Goal: Find specific page/section: Find specific page/section

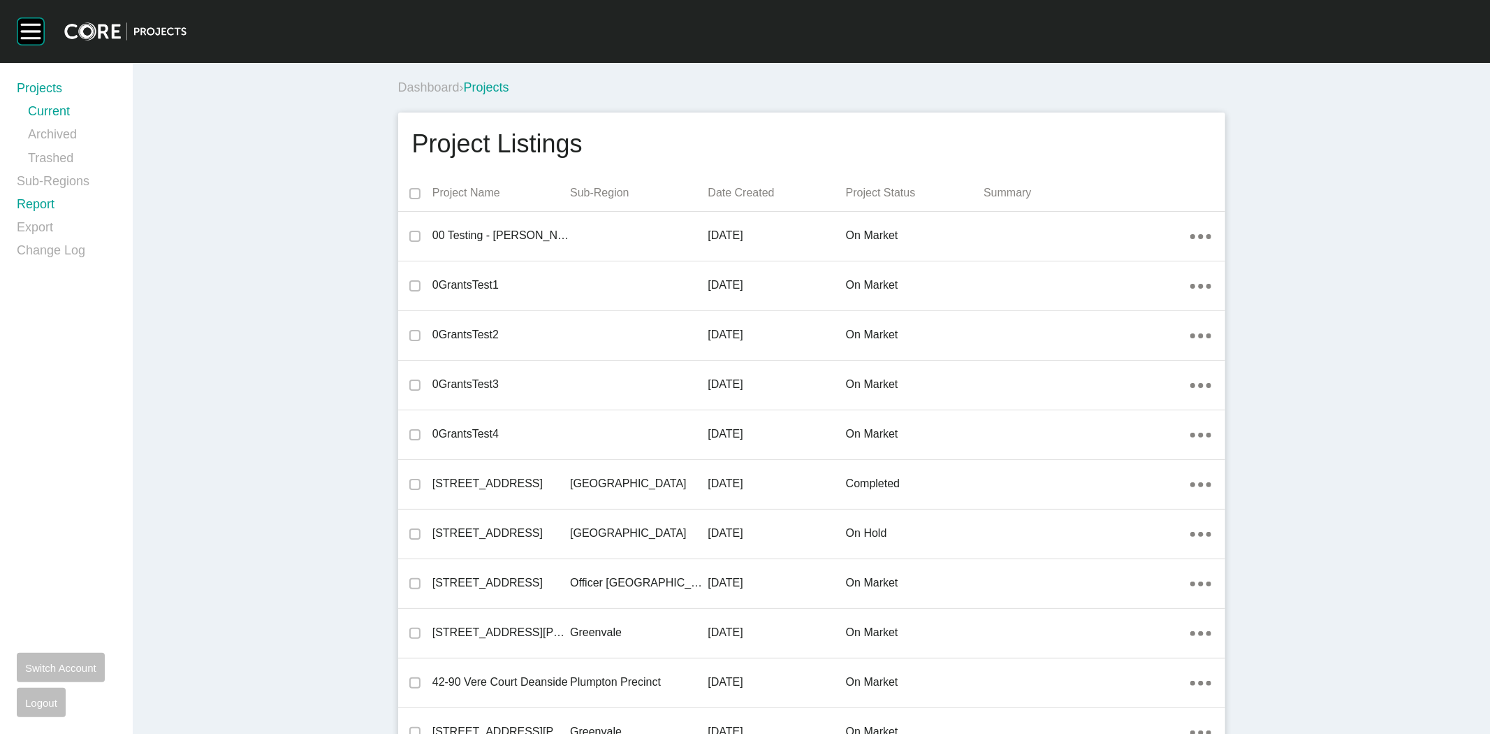
click at [45, 205] on link "Report" at bounding box center [66, 207] width 99 height 23
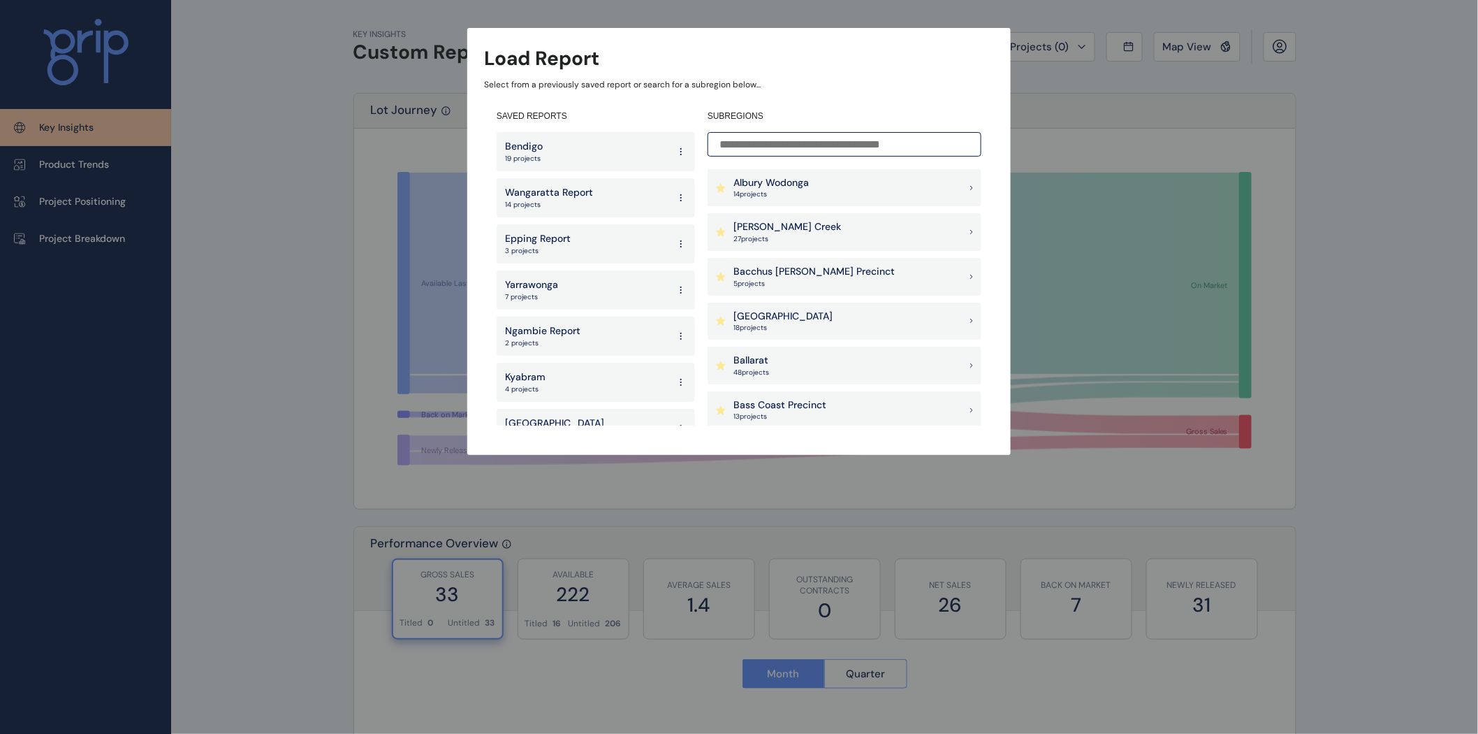
click at [882, 147] on input at bounding box center [845, 144] width 274 height 24
click at [770, 138] on input at bounding box center [845, 144] width 274 height 24
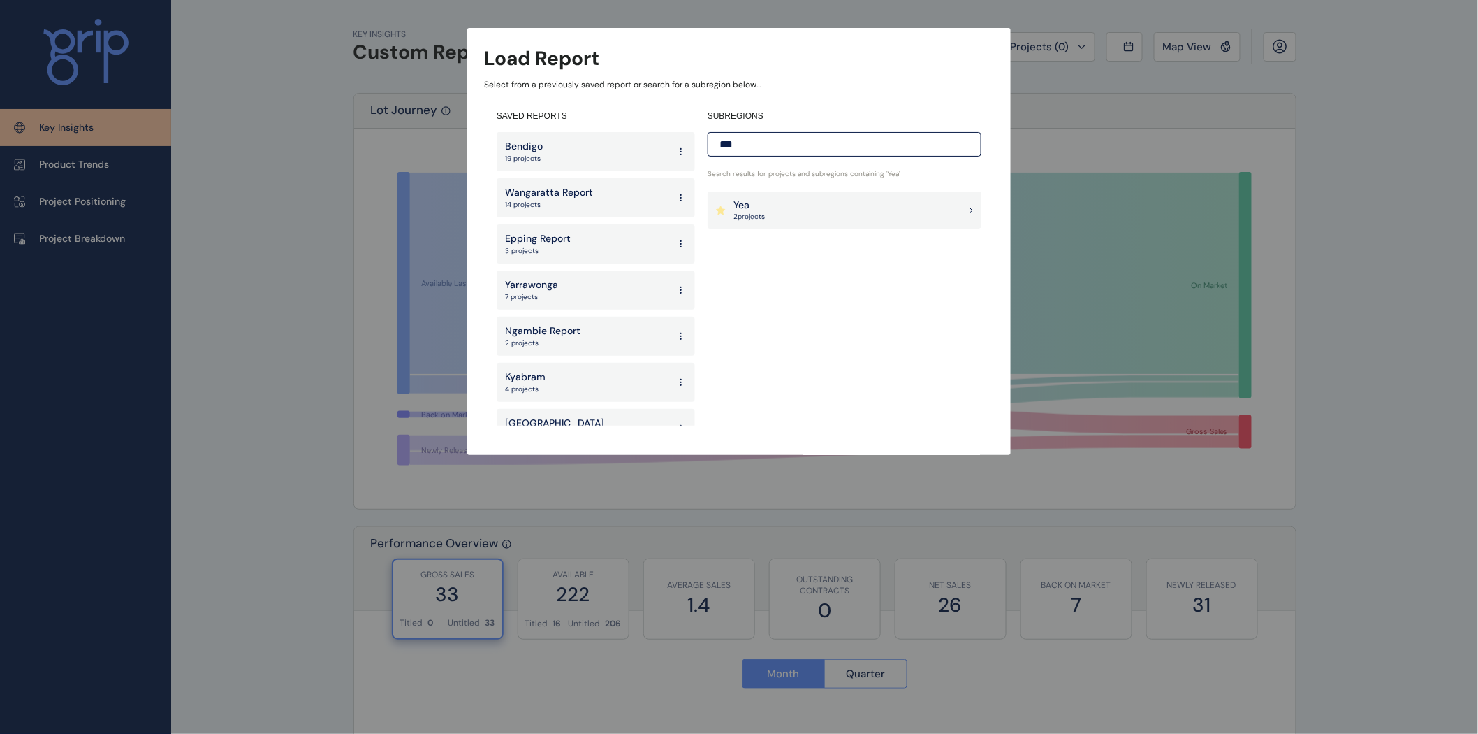
type input "***"
click at [752, 212] on p "2 project s" at bounding box center [749, 217] width 31 height 10
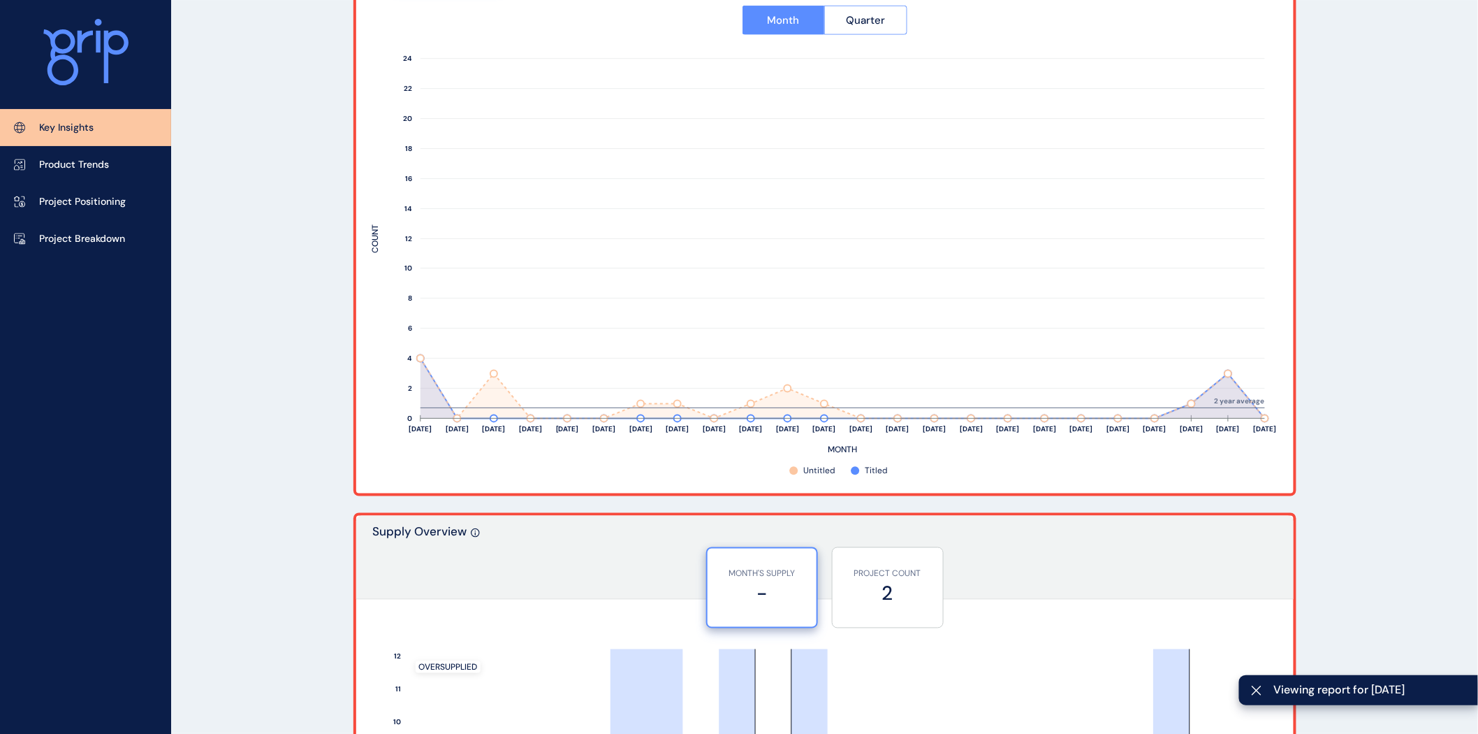
scroll to position [669, 0]
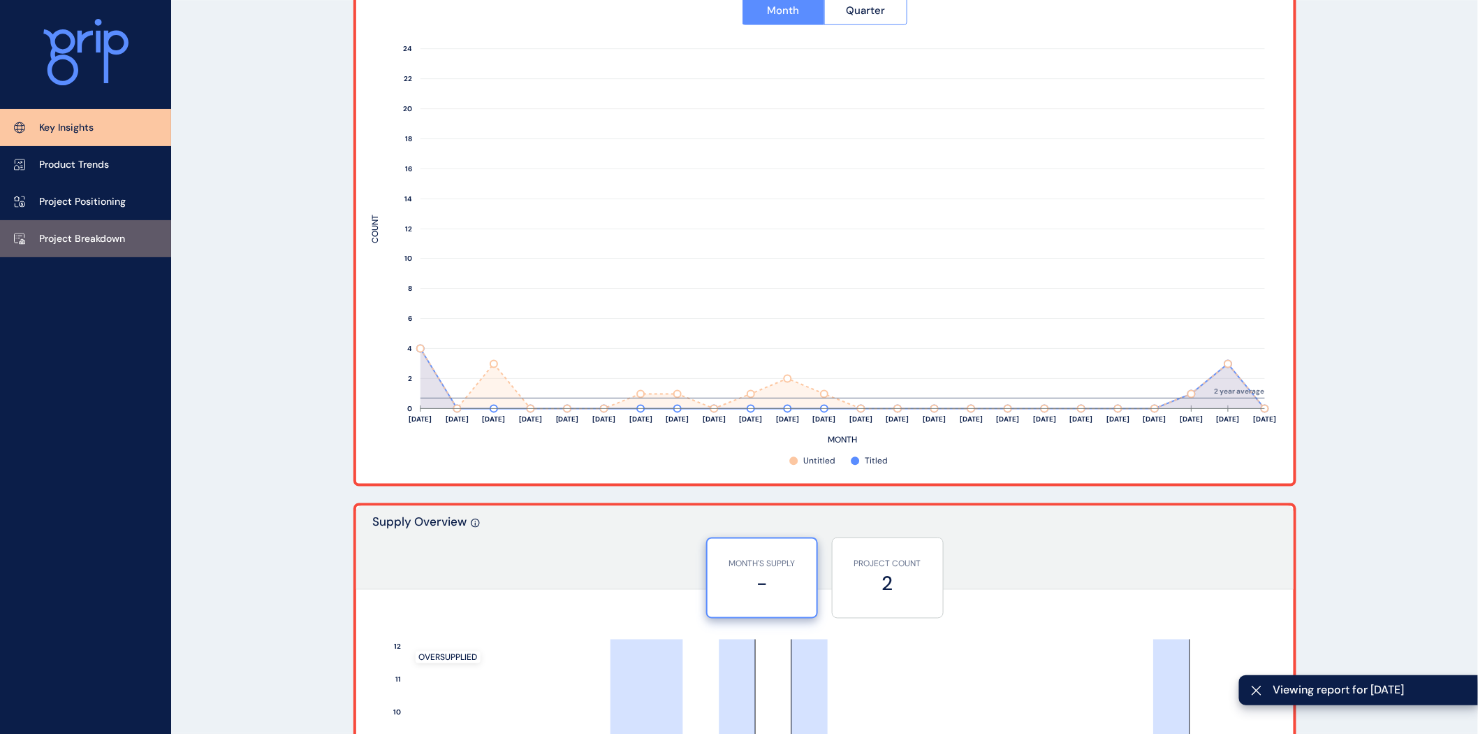
click at [85, 235] on p "Project Breakdown" at bounding box center [82, 239] width 86 height 14
